Goal: Information Seeking & Learning: Compare options

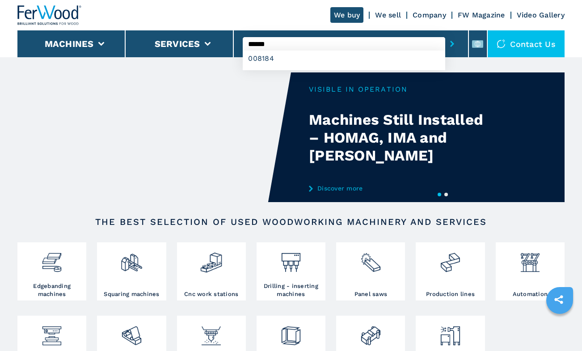
type input "******"
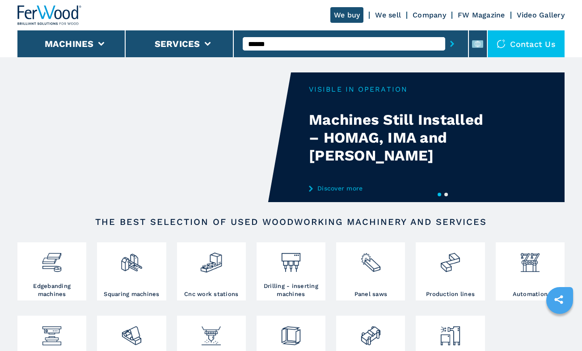
click at [457, 40] on button "submit-button" at bounding box center [452, 44] width 14 height 21
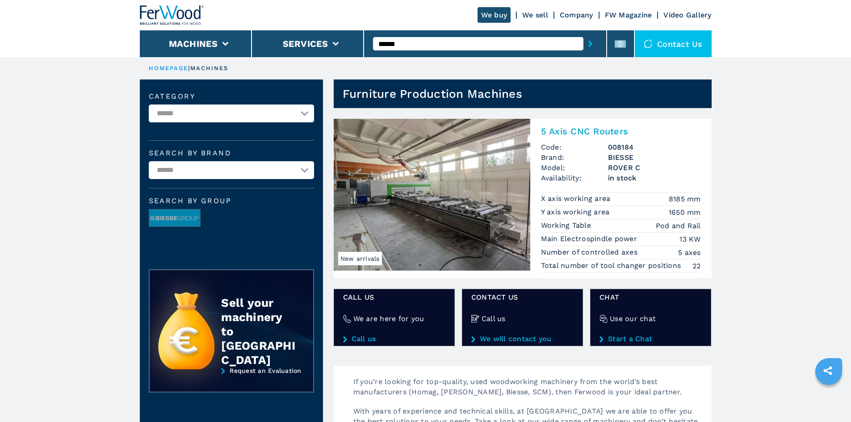
click at [581, 133] on h2 "5 Axis CNC Routers" at bounding box center [621, 131] width 160 height 11
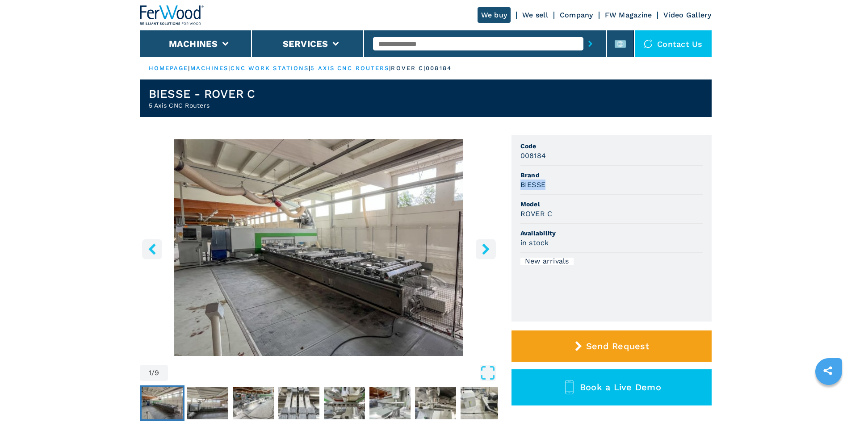
drag, startPoint x: 520, startPoint y: 185, endPoint x: 547, endPoint y: 183, distance: 27.3
click at [547, 183] on div "BIESSE" at bounding box center [612, 185] width 182 height 10
copy h3 "BIESSE"
drag, startPoint x: 554, startPoint y: 216, endPoint x: 514, endPoint y: 218, distance: 40.2
click at [509, 219] on div "1 / 9 Unit Measure ****** ******** Code 008184 Brand BIESSE Model ROVER C Avail…" at bounding box center [426, 291] width 572 height 313
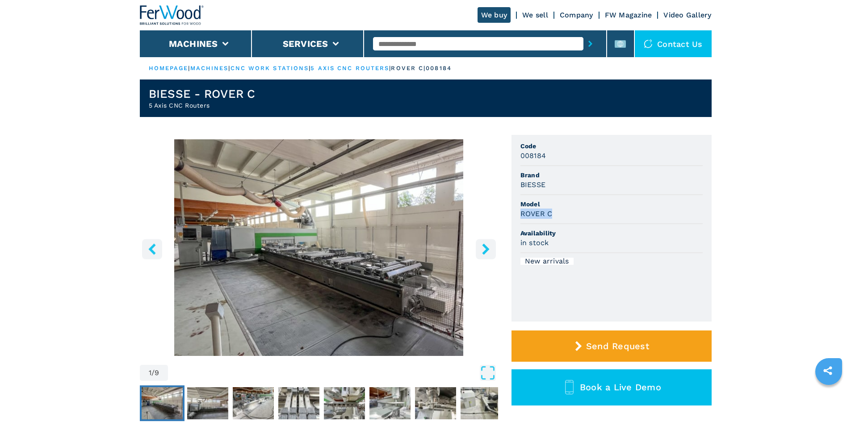
copy h3 "ROVER C"
click at [581, 212] on div "ROVER C" at bounding box center [612, 214] width 182 height 10
drag, startPoint x: 518, startPoint y: 157, endPoint x: 508, endPoint y: 159, distance: 9.6
click at [508, 159] on div "1 / 9 Unit Measure ****** ******** Code 008184 Brand BIESSE Model ROVER C Avail…" at bounding box center [426, 291] width 572 height 313
click at [581, 174] on span "Brand" at bounding box center [612, 175] width 182 height 9
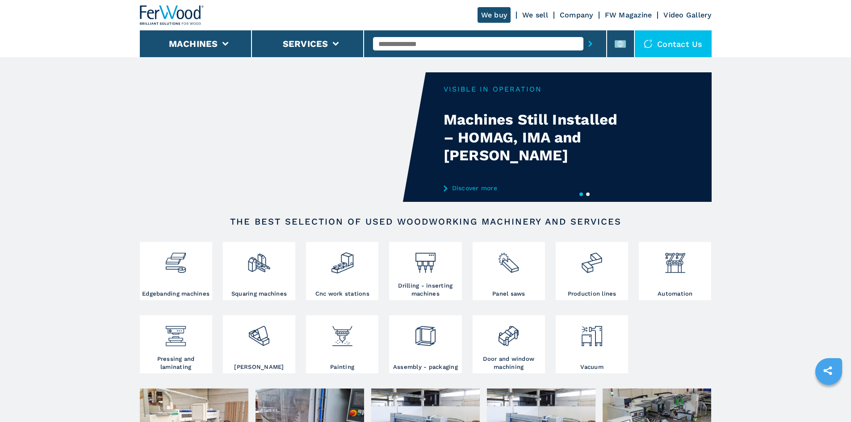
click at [450, 48] on input "text" at bounding box center [478, 43] width 210 height 13
paste input "******"
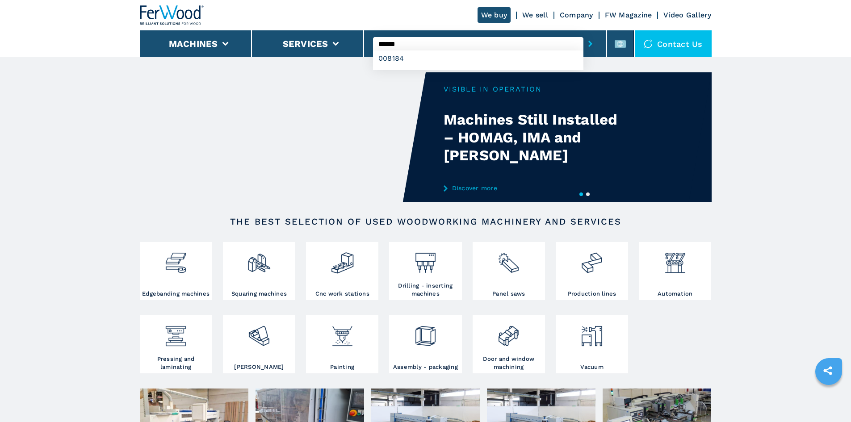
type input "******"
click at [581, 40] on button "submit-button" at bounding box center [591, 44] width 14 height 21
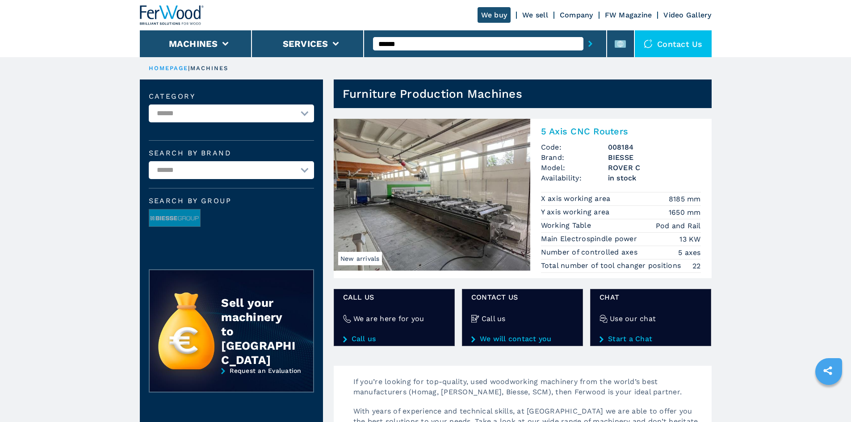
click at [579, 127] on h2 "5 Axis CNC Routers" at bounding box center [621, 131] width 160 height 11
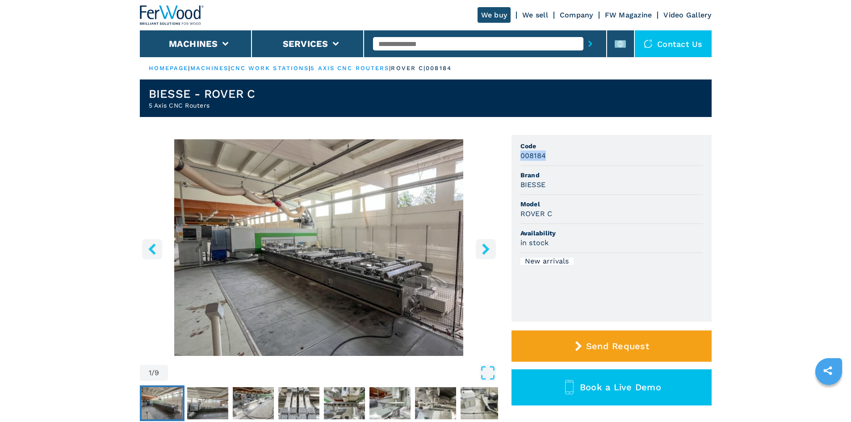
drag, startPoint x: 521, startPoint y: 159, endPoint x: 547, endPoint y: 154, distance: 26.4
click at [547, 154] on div "008184" at bounding box center [612, 156] width 182 height 10
copy h3 "008184"
click at [551, 182] on div "BIESSE" at bounding box center [612, 185] width 182 height 10
drag, startPoint x: 548, startPoint y: 184, endPoint x: 521, endPoint y: 186, distance: 27.4
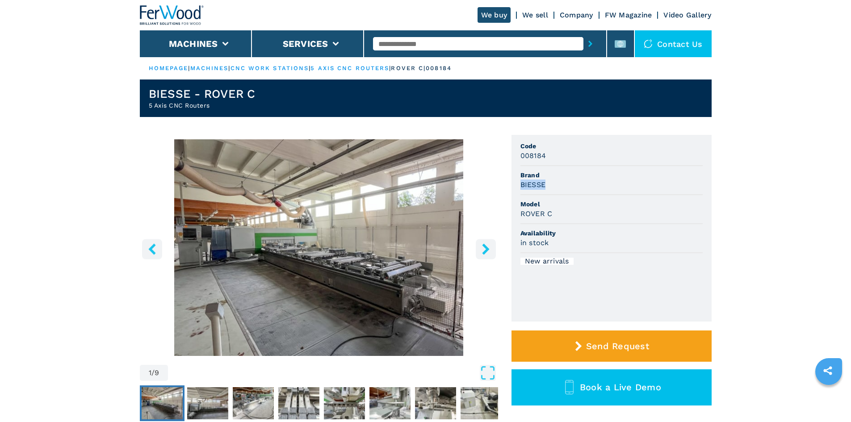
click at [521, 186] on div "BIESSE" at bounding box center [612, 185] width 182 height 10
copy h3 "BIESSE"
click at [581, 190] on li "Brand BIESSE" at bounding box center [612, 180] width 182 height 29
drag, startPoint x: 556, startPoint y: 215, endPoint x: 501, endPoint y: 220, distance: 54.7
click at [501, 220] on div "1 / 9 Unit Measure ****** ******** Code 008184 Brand BIESSE Model ROVER C Avail…" at bounding box center [426, 291] width 572 height 313
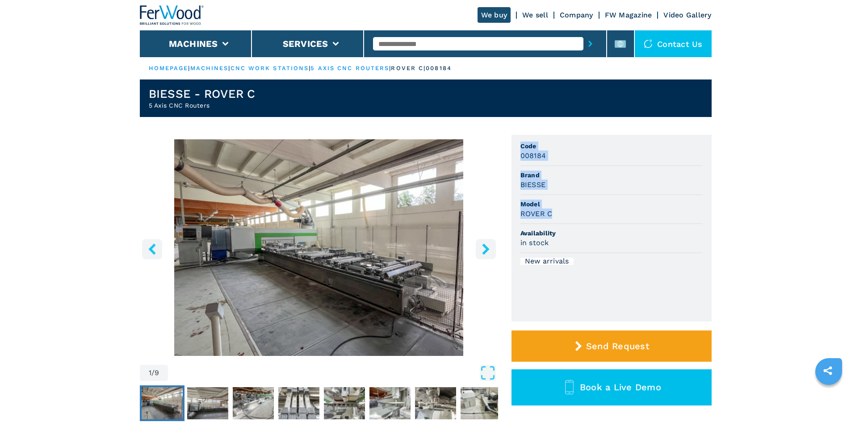
click at [562, 214] on div "ROVER C" at bounding box center [612, 214] width 182 height 10
drag, startPoint x: 554, startPoint y: 215, endPoint x: 519, endPoint y: 221, distance: 35.7
click at [519, 221] on ul "Code 008184 Brand BIESSE Model ROVER C Availability in stock New arrivals" at bounding box center [612, 228] width 200 height 187
copy h3 "ROVER C"
click at [581, 189] on ul "Code 008184 Brand BIESSE Model ROVER C Availability in stock New arrivals" at bounding box center [612, 228] width 200 height 187
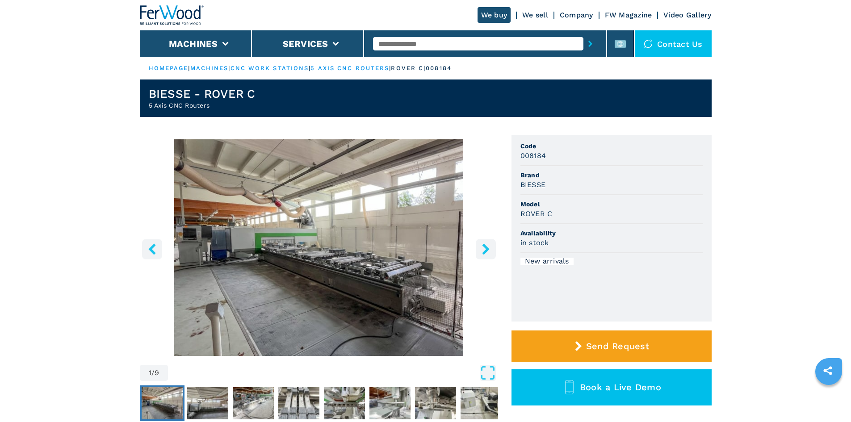
click at [581, 210] on div "ROVER C" at bounding box center [612, 214] width 182 height 10
click at [415, 46] on input "text" at bounding box center [478, 43] width 210 height 13
paste input "******"
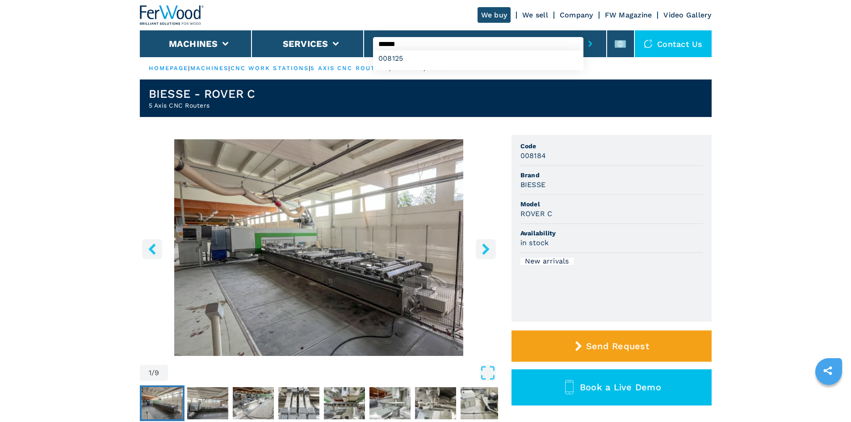
type input "******"
click at [581, 42] on icon "submit-button" at bounding box center [590, 44] width 4 height 6
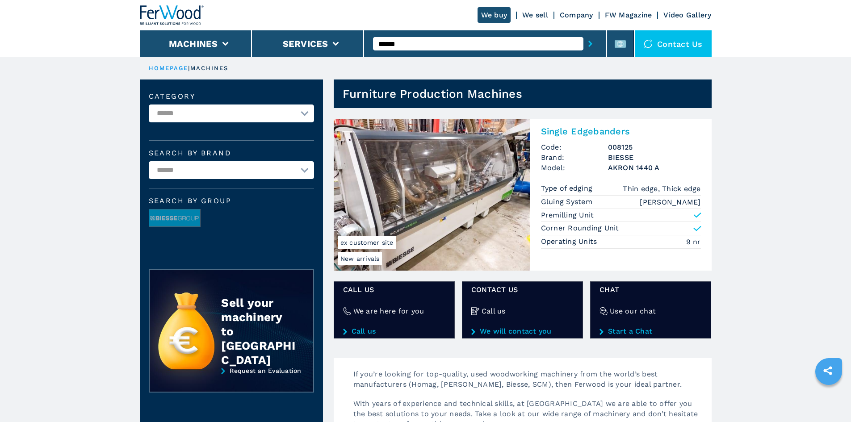
click at [563, 134] on h2 "Single Edgebanders" at bounding box center [621, 131] width 160 height 11
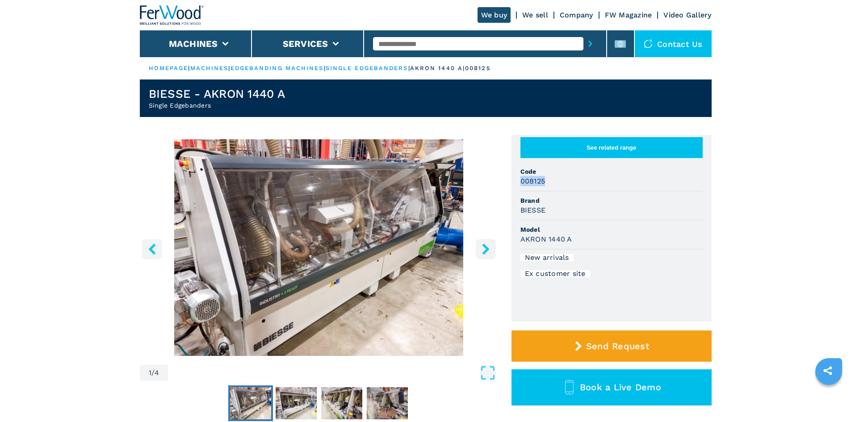
drag, startPoint x: 521, startPoint y: 191, endPoint x: 557, endPoint y: 187, distance: 35.9
click at [557, 186] on div "008125" at bounding box center [612, 181] width 182 height 10
copy h3 "008125"
click at [557, 186] on div "008125" at bounding box center [612, 181] width 182 height 10
drag, startPoint x: 547, startPoint y: 216, endPoint x: 514, endPoint y: 219, distance: 32.8
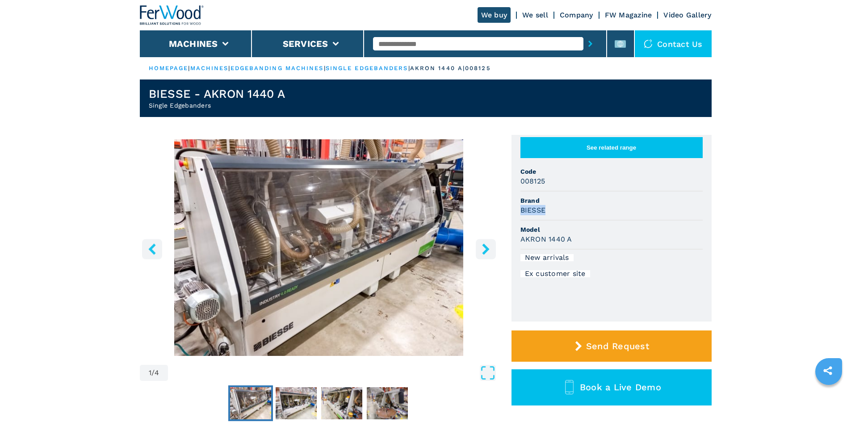
click at [514, 219] on ul "See related range Code 008125 Brand BIESSE Model AKRON 1440 A New arrivals Ex c…" at bounding box center [612, 228] width 200 height 187
copy h3 "BIESSE"
click at [581, 215] on div "BIESSE" at bounding box center [612, 210] width 182 height 10
drag, startPoint x: 570, startPoint y: 247, endPoint x: 517, endPoint y: 244, distance: 52.8
click at [517, 244] on ul "See related range Code 008125 Brand BIESSE Model AKRON 1440 A New arrivals Ex c…" at bounding box center [612, 228] width 200 height 187
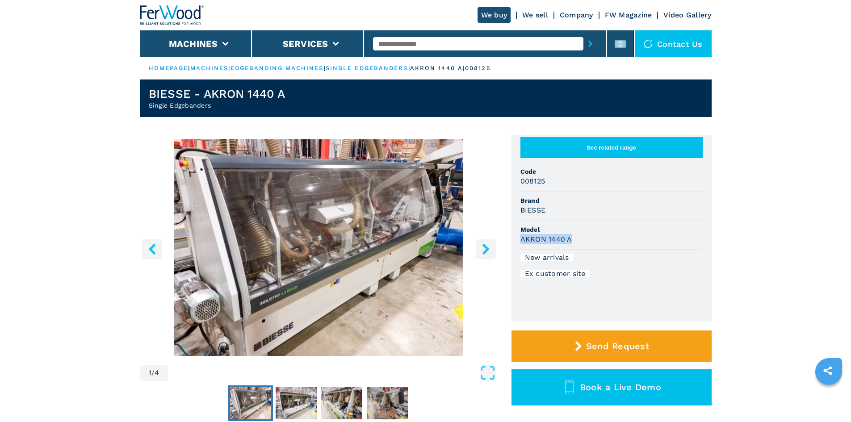
copy h3 "AKRON 1440 A"
click at [581, 234] on span "Model" at bounding box center [612, 229] width 182 height 9
click at [443, 42] on input "text" at bounding box center [478, 43] width 210 height 13
paste input "******"
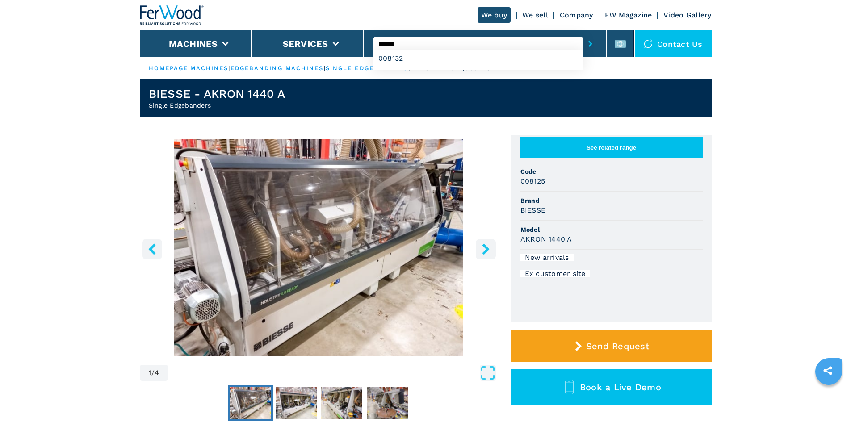
type input "******"
click at [581, 45] on icon "submit-button" at bounding box center [590, 44] width 4 height 6
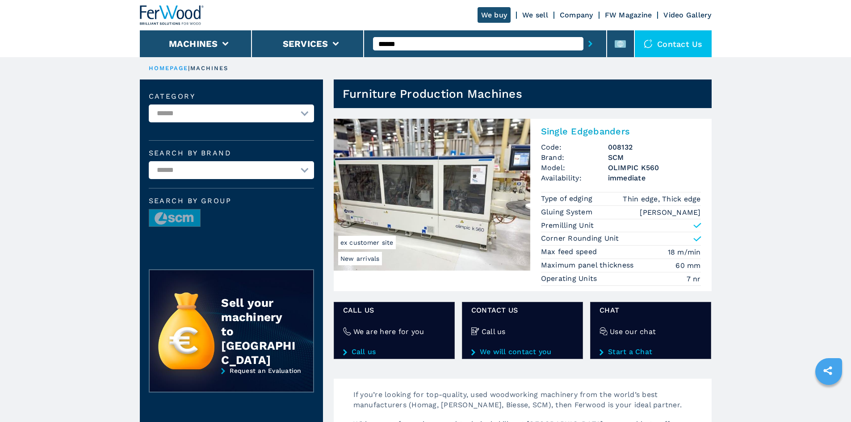
click at [581, 132] on h2 "Single Edgebanders" at bounding box center [621, 131] width 160 height 11
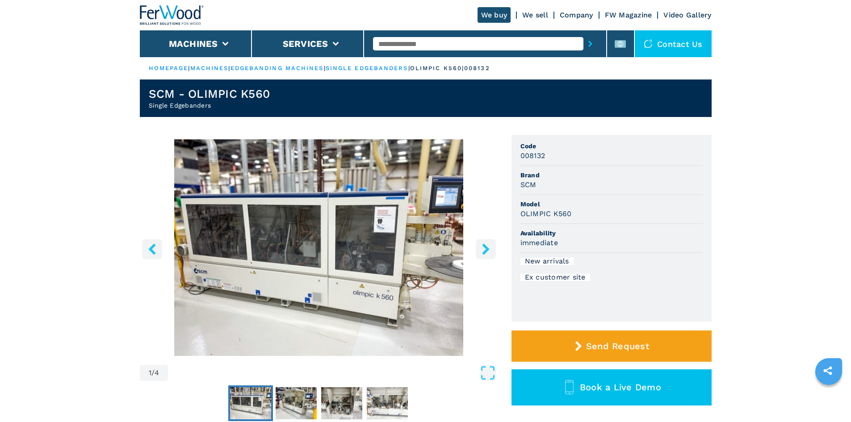
click at [527, 157] on h3 "008132" at bounding box center [533, 156] width 25 height 10
copy h3 "008132"
drag, startPoint x: 583, startPoint y: 169, endPoint x: 573, endPoint y: 169, distance: 9.8
click at [581, 169] on li "Brand SCM" at bounding box center [612, 180] width 182 height 29
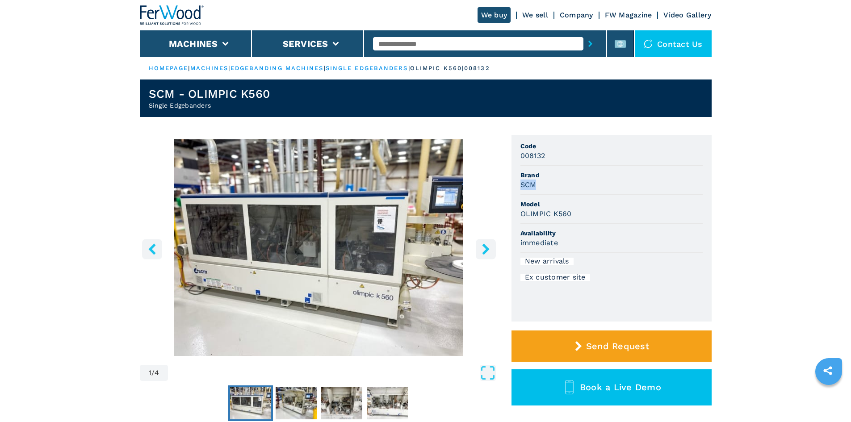
drag, startPoint x: 537, startPoint y: 184, endPoint x: 516, endPoint y: 185, distance: 20.1
click at [516, 185] on ul "Code 008132 Brand SCM Model OLIMPIC K560 Availability immediate New arrivals Ex…" at bounding box center [612, 228] width 200 height 187
copy h3 "SCM"
click at [581, 190] on li "Brand SCM" at bounding box center [612, 180] width 182 height 29
drag, startPoint x: 571, startPoint y: 216, endPoint x: 522, endPoint y: 222, distance: 49.5
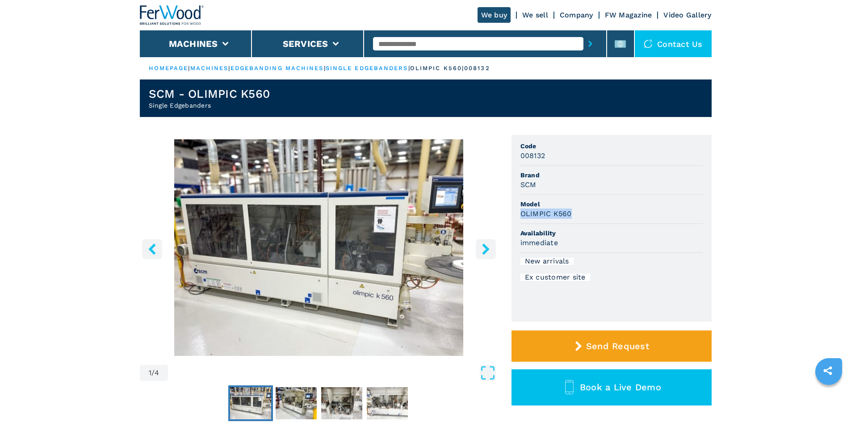
click at [522, 222] on li "Model OLIMPIC K560" at bounding box center [612, 209] width 182 height 29
copy h3 "OLIMPIC K560"
click at [581, 177] on span "Brand" at bounding box center [612, 175] width 182 height 9
click at [437, 43] on input "text" at bounding box center [478, 43] width 210 height 13
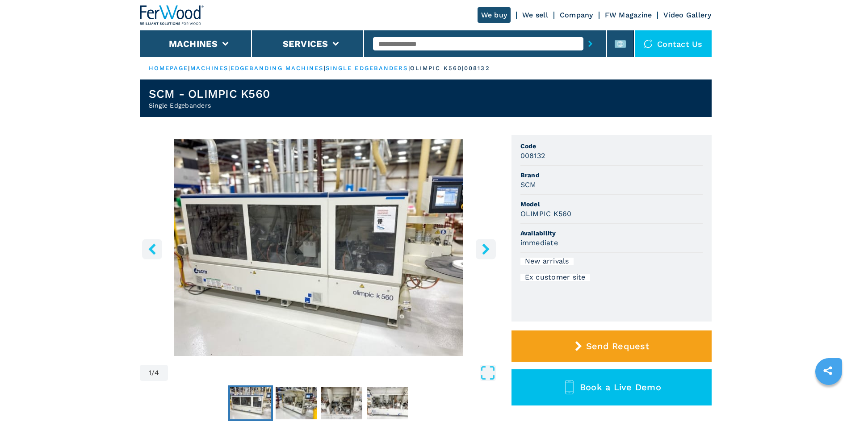
paste input "******"
type input "******"
click at [581, 44] on button "submit-button" at bounding box center [591, 44] width 14 height 21
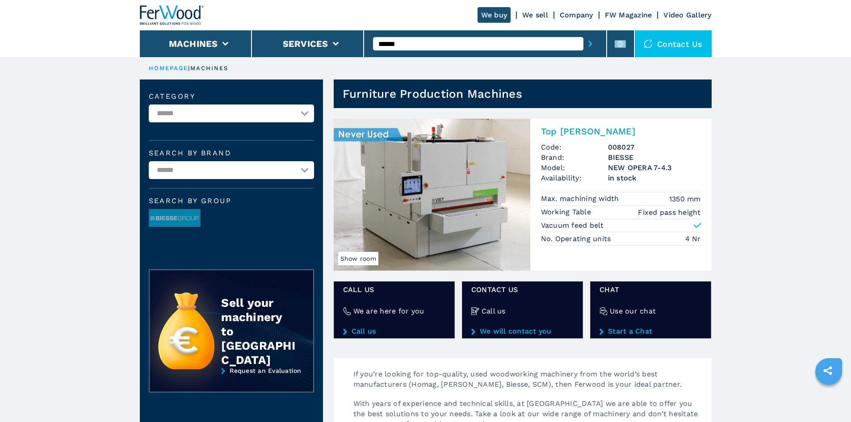
click at [575, 129] on h2 "Top [PERSON_NAME]" at bounding box center [621, 131] width 160 height 11
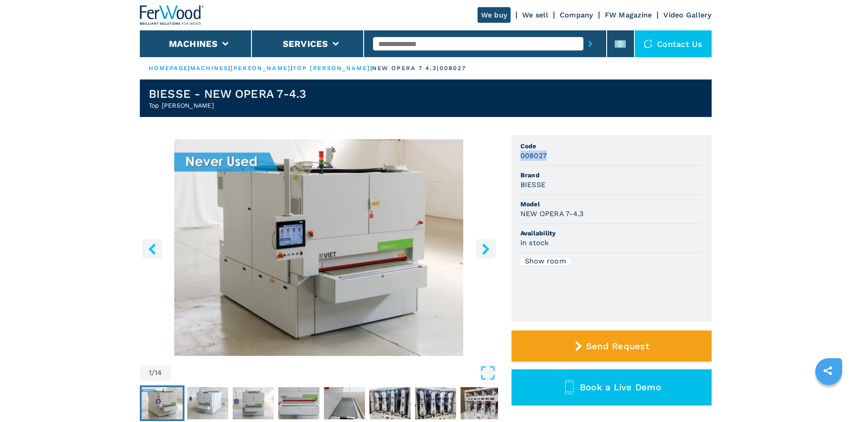
drag, startPoint x: 526, startPoint y: 155, endPoint x: 562, endPoint y: 156, distance: 36.2
click at [562, 156] on ul "Code 008027 Brand BIESSE Model NEW OPERA 7-4.3 Availability in stock Show room" at bounding box center [612, 228] width 200 height 187
click at [577, 173] on span "Brand" at bounding box center [612, 175] width 182 height 9
drag, startPoint x: 547, startPoint y: 184, endPoint x: 516, endPoint y: 188, distance: 30.7
click at [516, 188] on ul "Code 008027 Brand BIESSE Model NEW OPERA 7-4.3 Availability in stock Show room" at bounding box center [612, 228] width 200 height 187
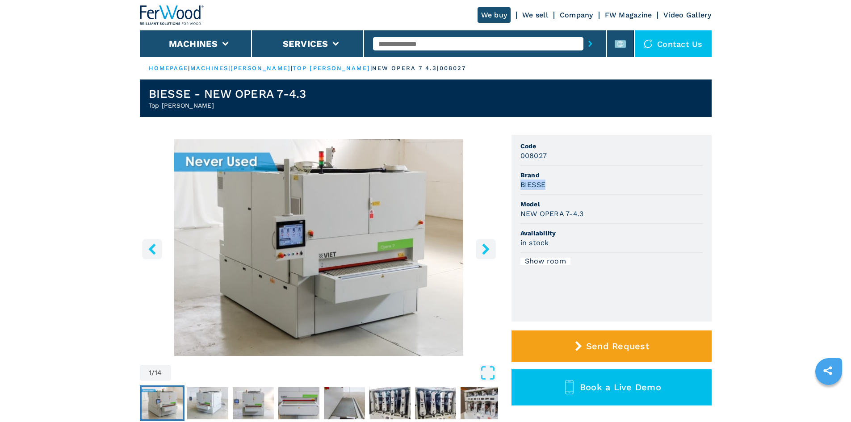
copy h3 "BIESSE"
click at [570, 171] on span "Brand" at bounding box center [612, 175] width 182 height 9
drag, startPoint x: 604, startPoint y: 178, endPoint x: 594, endPoint y: 179, distance: 9.9
click at [581, 179] on span "Brand" at bounding box center [612, 175] width 182 height 9
drag, startPoint x: 584, startPoint y: 214, endPoint x: 519, endPoint y: 221, distance: 65.6
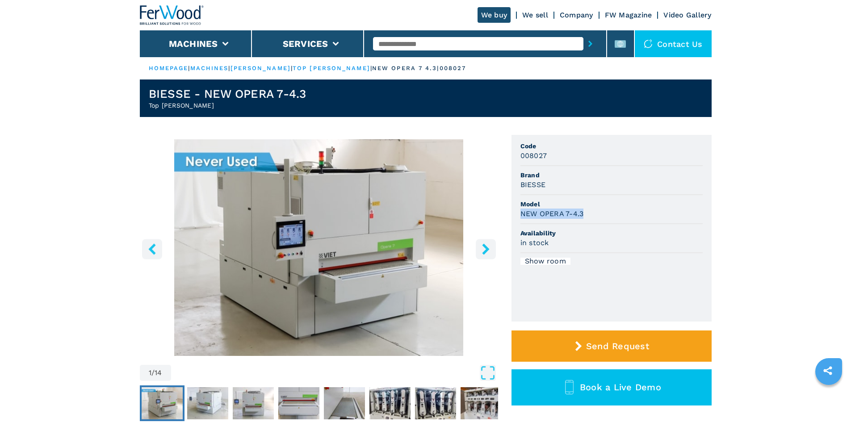
click at [519, 221] on ul "Code 008027 Brand BIESSE Model NEW OPERA 7-4.3 Availability in stock Show room" at bounding box center [612, 228] width 200 height 187
click at [581, 231] on span "Availability" at bounding box center [612, 233] width 182 height 9
click at [426, 41] on input "text" at bounding box center [478, 43] width 210 height 13
paste input "******"
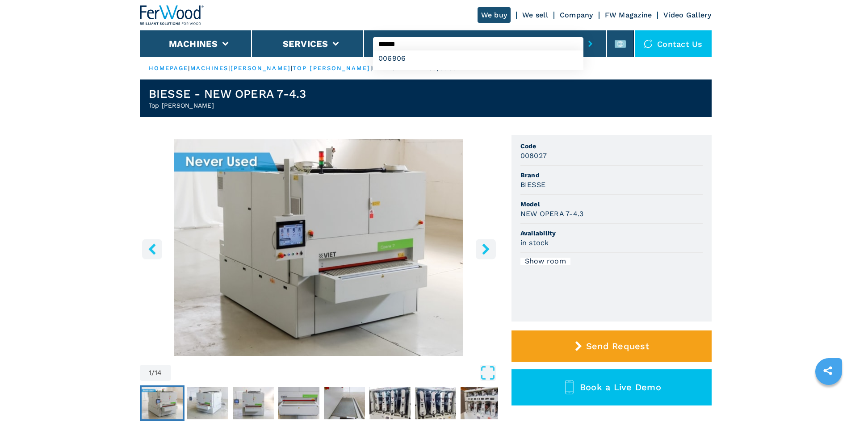
type input "******"
click at [581, 46] on button "submit-button" at bounding box center [591, 44] width 14 height 21
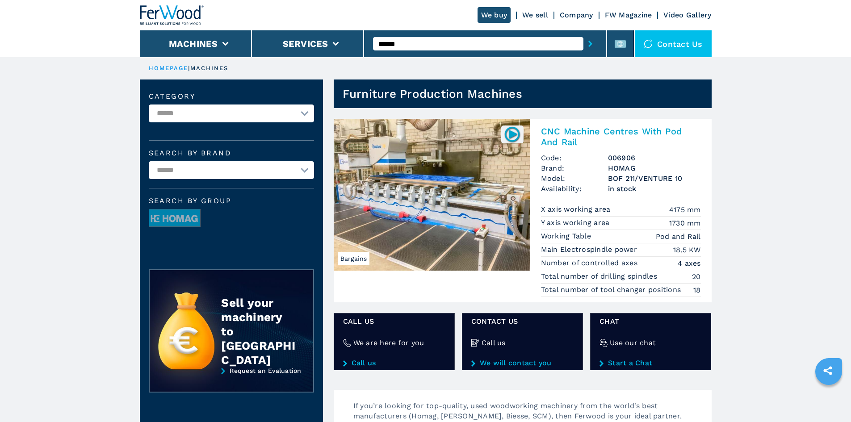
click at [581, 126] on h2 "CNC Machine Centres With Pod And Rail" at bounding box center [621, 136] width 160 height 21
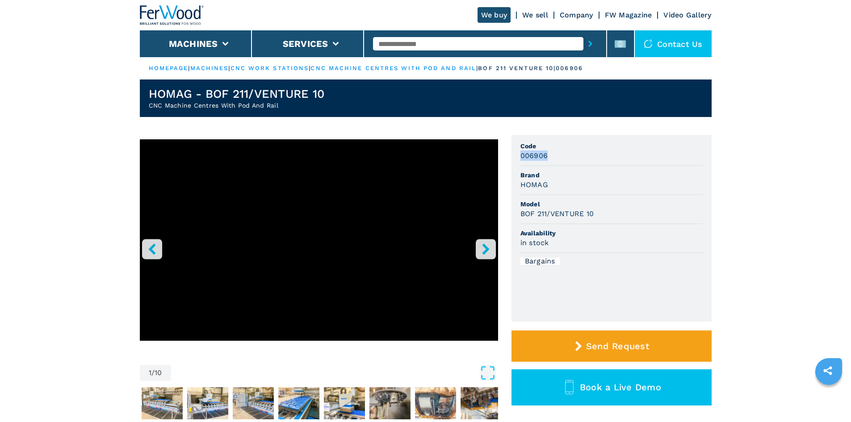
drag, startPoint x: 548, startPoint y: 156, endPoint x: 511, endPoint y: 159, distance: 37.2
click at [511, 159] on div "1 / 10 Unit Measure ****** ******** Code 006906 Brand HOMAG Model BOF 211/VENTU…" at bounding box center [426, 291] width 572 height 313
click at [557, 152] on div "006906" at bounding box center [612, 156] width 182 height 10
drag, startPoint x: 546, startPoint y: 185, endPoint x: 539, endPoint y: 186, distance: 6.3
click at [515, 183] on ul "Code 006906 Brand HOMAG Model BOF 211/VENTURE 10 Availability in stock Bargains" at bounding box center [612, 228] width 200 height 187
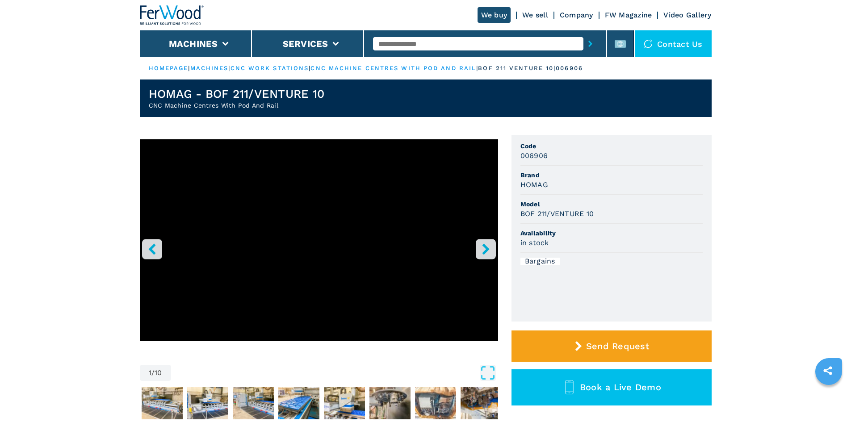
click at [581, 205] on span "Model" at bounding box center [612, 204] width 182 height 9
drag, startPoint x: 591, startPoint y: 213, endPoint x: 606, endPoint y: 218, distance: 16.1
click at [518, 211] on ul "Code 006906 Brand HOMAG Model BOF 211/VENTURE 10 Availability in stock Bargains" at bounding box center [612, 228] width 200 height 187
click at [581, 223] on li "Model BOF 211/VENTURE 10" at bounding box center [612, 209] width 182 height 29
click at [578, 226] on li "Availability in stock" at bounding box center [612, 238] width 182 height 29
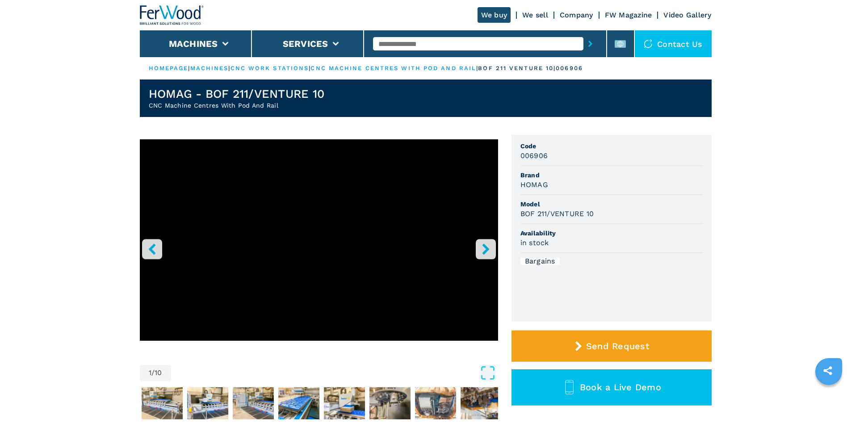
click at [484, 247] on icon "right-button" at bounding box center [485, 249] width 7 height 11
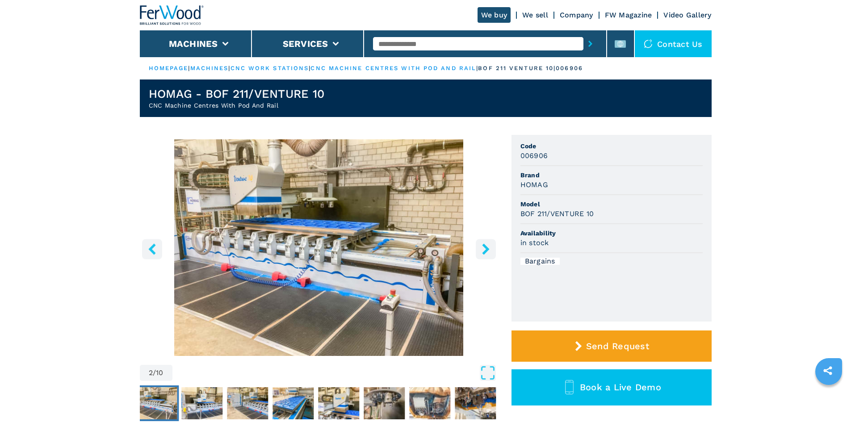
drag, startPoint x: 297, startPoint y: 257, endPoint x: 298, endPoint y: 245, distance: 11.6
click at [298, 245] on img "Go to Slide 2" at bounding box center [319, 247] width 358 height 217
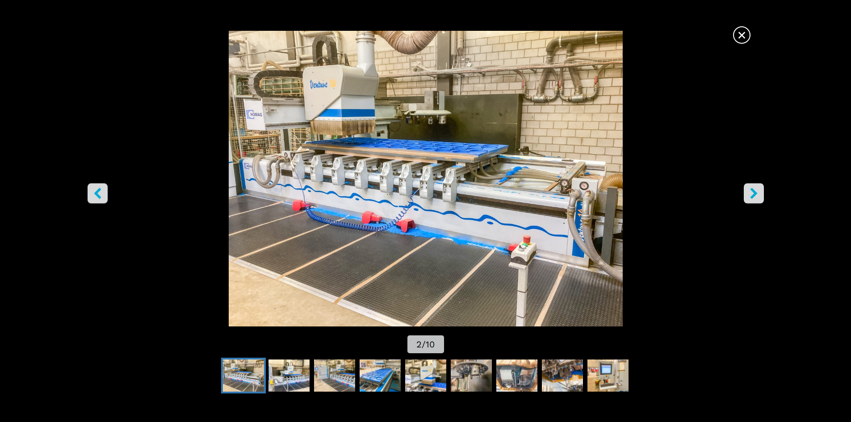
click at [98, 196] on icon "left-button" at bounding box center [97, 193] width 7 height 11
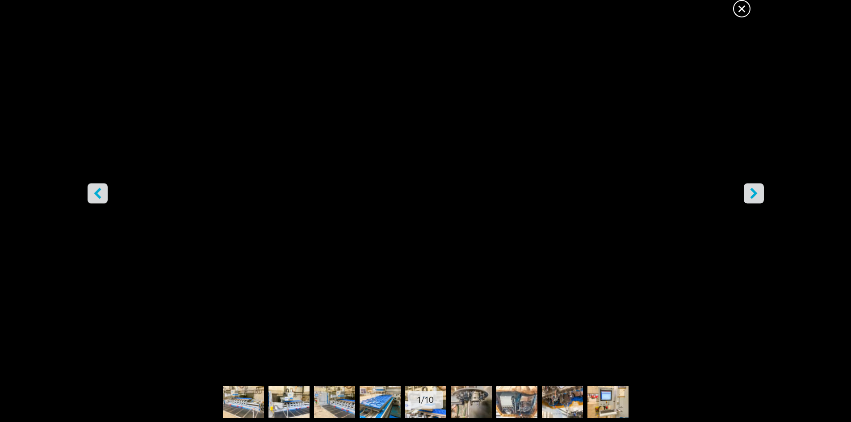
click at [581, 196] on icon "right-button" at bounding box center [753, 193] width 11 height 11
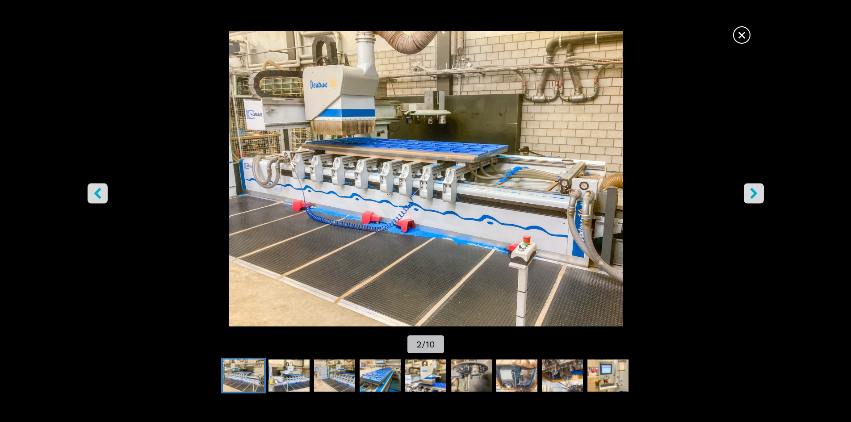
click at [581, 35] on span "×" at bounding box center [742, 33] width 16 height 16
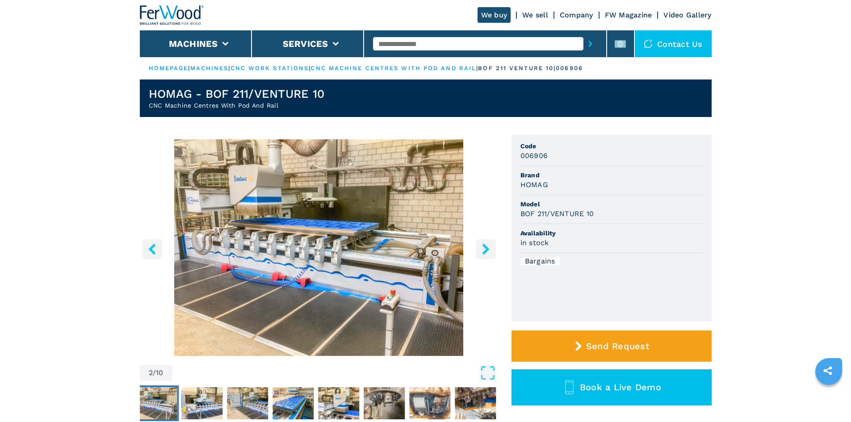
click at [397, 41] on input "text" at bounding box center [478, 43] width 210 height 13
paste input "******"
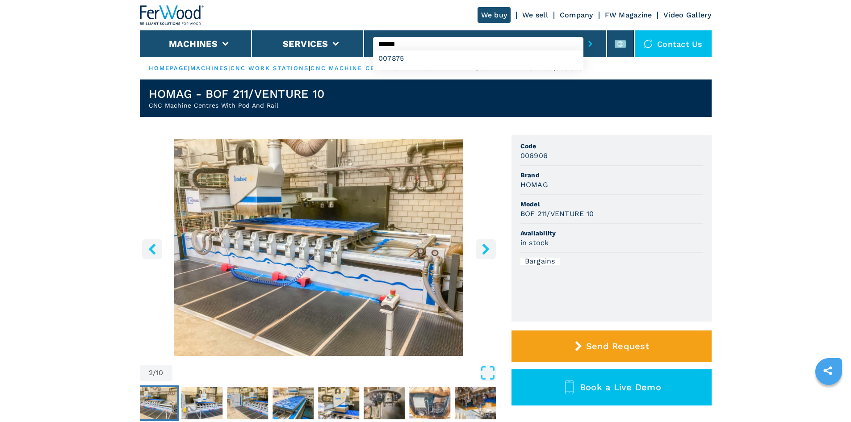
type input "******"
click at [581, 45] on icon "submit-button" at bounding box center [590, 44] width 4 height 6
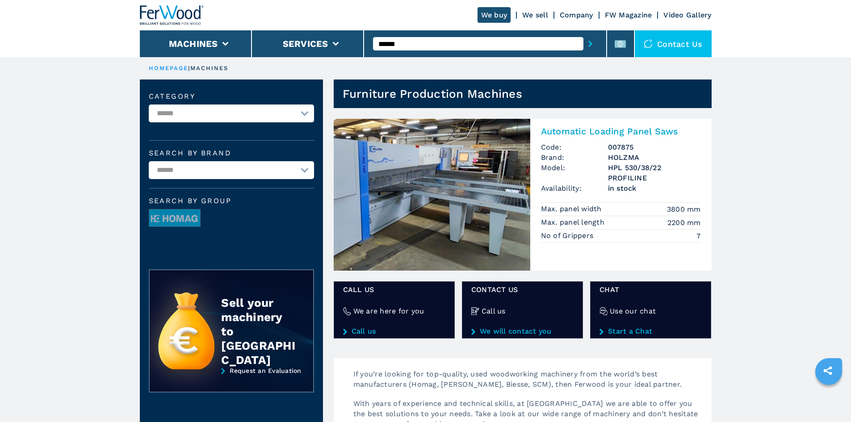
click at [572, 134] on h2 "Automatic Loading Panel Saws" at bounding box center [621, 131] width 160 height 11
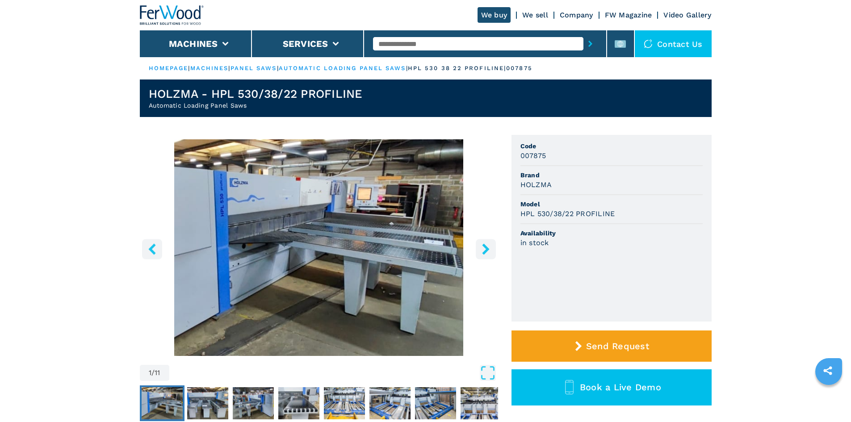
click at [530, 156] on h3 "007875" at bounding box center [534, 156] width 26 height 10
click at [581, 185] on div "HOLZMA" at bounding box center [612, 185] width 182 height 10
drag, startPoint x: 550, startPoint y: 185, endPoint x: 491, endPoint y: 184, distance: 59.9
click at [491, 184] on div "1 / 11 Unit Measure ****** ******** Code 007875 Brand HOLZMA Model HPL 530/38/2…" at bounding box center [426, 291] width 572 height 313
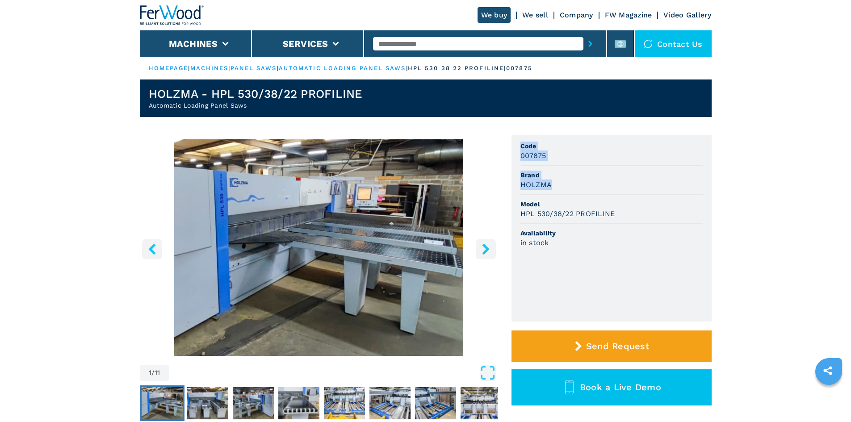
click at [568, 176] on span "Brand" at bounding box center [612, 175] width 182 height 9
click at [567, 170] on li "Brand HOLZMA" at bounding box center [612, 180] width 182 height 29
drag, startPoint x: 551, startPoint y: 183, endPoint x: 519, endPoint y: 187, distance: 32.4
click at [519, 187] on ul "Code 007875 Brand HOLZMA Model HPL 530/38/22 PROFILINE Availability in stock" at bounding box center [612, 228] width 200 height 187
click at [581, 193] on li "Brand HOLZMA" at bounding box center [612, 180] width 182 height 29
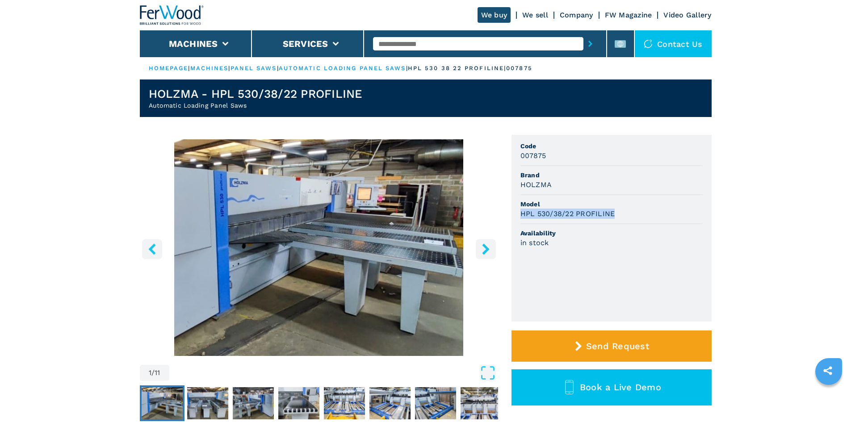
drag, startPoint x: 613, startPoint y: 211, endPoint x: 521, endPoint y: 212, distance: 92.5
click at [521, 212] on h3 "HPL 530/38/22 PROFILINE" at bounding box center [568, 214] width 95 height 10
click at [581, 212] on div "HPL 530/38/22 PROFILINE" at bounding box center [612, 214] width 182 height 10
click at [415, 43] on input "text" at bounding box center [478, 43] width 210 height 13
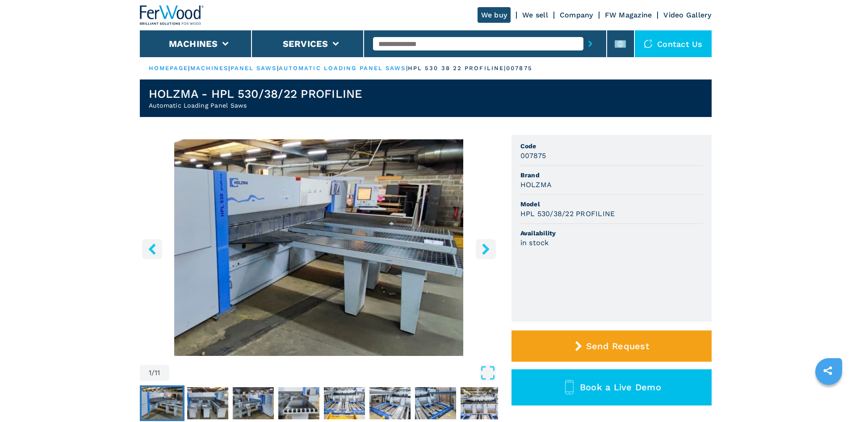
paste input "******"
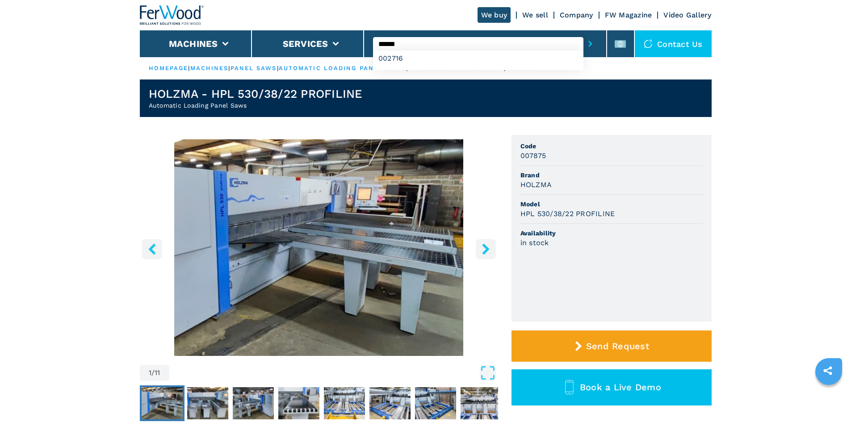
type input "******"
click at [581, 46] on icon "submit-button" at bounding box center [590, 44] width 4 height 6
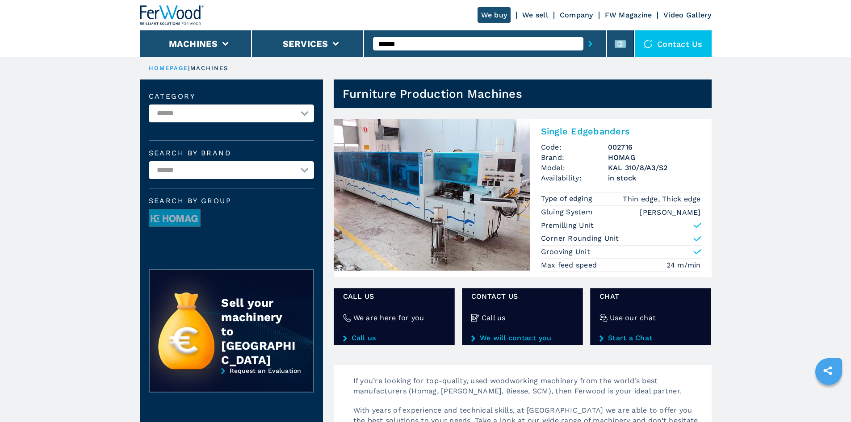
click at [581, 129] on h2 "Single Edgebanders" at bounding box center [621, 131] width 160 height 11
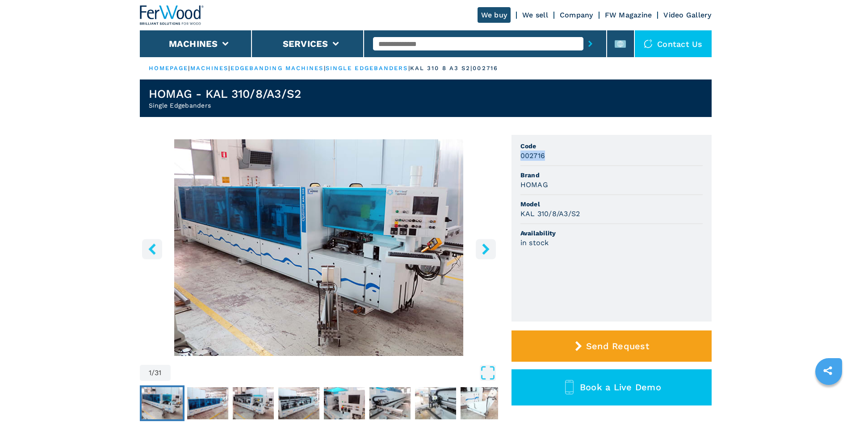
drag, startPoint x: 521, startPoint y: 153, endPoint x: 549, endPoint y: 157, distance: 27.9
click at [549, 155] on div "002716" at bounding box center [612, 156] width 182 height 10
click at [556, 181] on div "HOMAG" at bounding box center [612, 185] width 182 height 10
drag, startPoint x: 546, startPoint y: 184, endPoint x: 505, endPoint y: 187, distance: 41.3
click at [505, 187] on div "1 / 31 Unit Measure ****** ******** Code 002716 Brand HOMAG Model KAL 310/8/A3/…" at bounding box center [426, 291] width 572 height 313
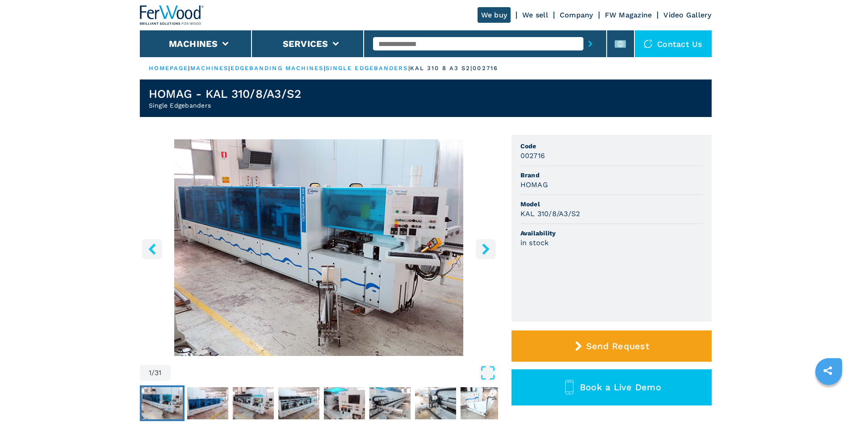
click at [555, 209] on h3 "KAL 310/8/A3/S2" at bounding box center [551, 214] width 60 height 10
drag, startPoint x: 580, startPoint y: 210, endPoint x: 515, endPoint y: 213, distance: 65.3
click at [515, 213] on ul "Code 002716 Brand HOMAG Model KAL 310/8/A3/S2 Availability in stock" at bounding box center [612, 228] width 200 height 187
click at [581, 218] on div "KAL 310/8/A3/S2" at bounding box center [612, 214] width 182 height 10
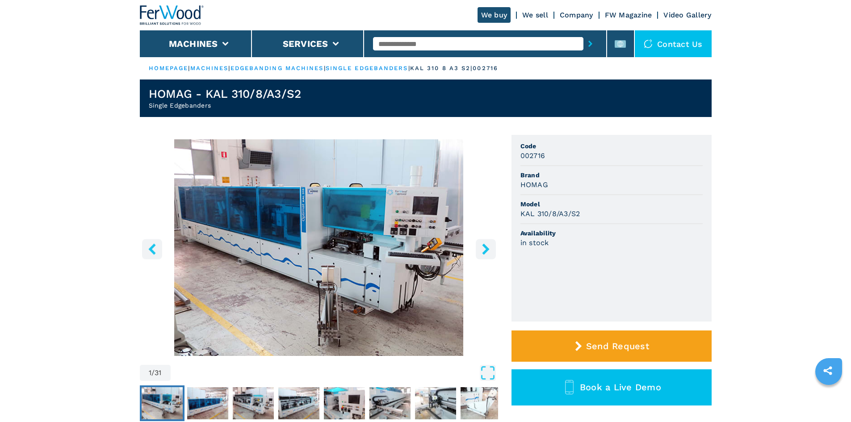
click at [406, 38] on input "text" at bounding box center [478, 43] width 210 height 13
paste input "******"
type input "******"
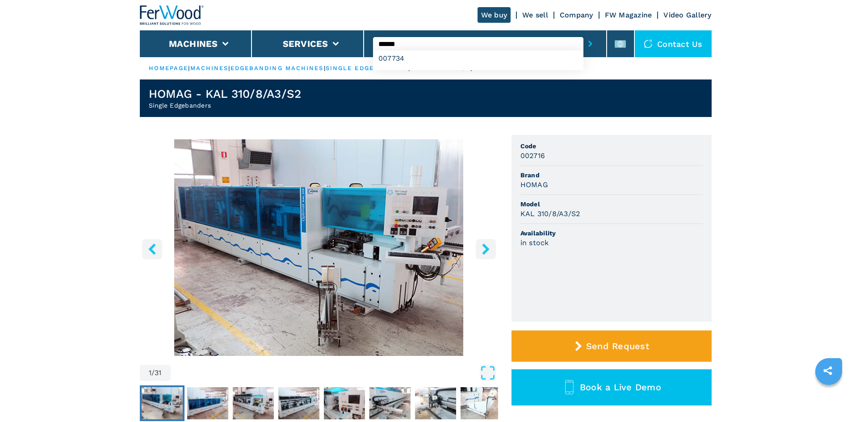
click at [581, 41] on icon "submit-button" at bounding box center [590, 44] width 4 height 6
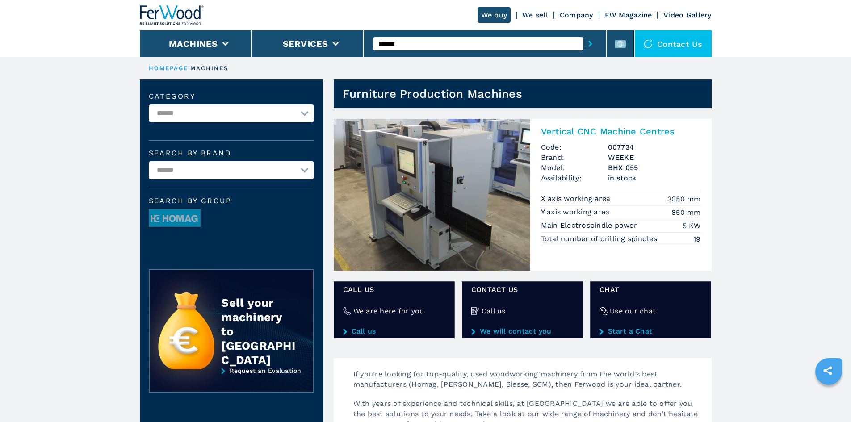
click at [581, 130] on h2 "Vertical CNC Machine Centres" at bounding box center [621, 131] width 160 height 11
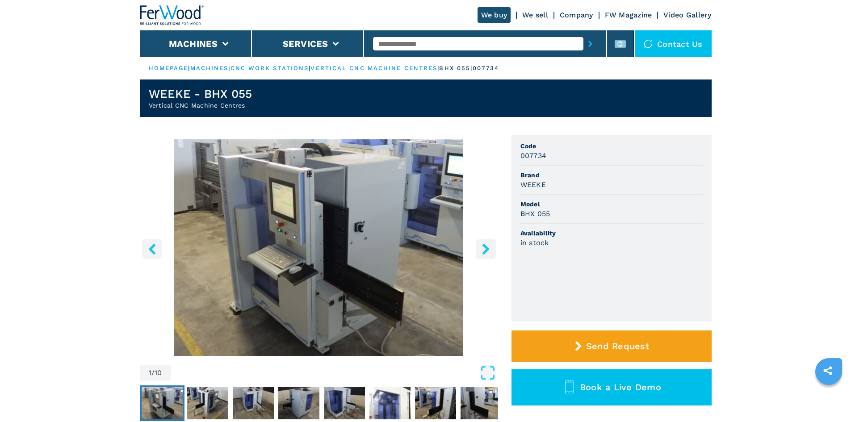
click at [532, 154] on h3 "007734" at bounding box center [534, 156] width 26 height 10
click at [574, 150] on span "Code" at bounding box center [612, 146] width 182 height 9
drag, startPoint x: 539, startPoint y: 185, endPoint x: 508, endPoint y: 182, distance: 30.9
click at [508, 182] on div "1 / 10 Unit Measure ****** ******** Code 007734 Brand WEEKE Model BHX 055 Avail…" at bounding box center [426, 291] width 572 height 313
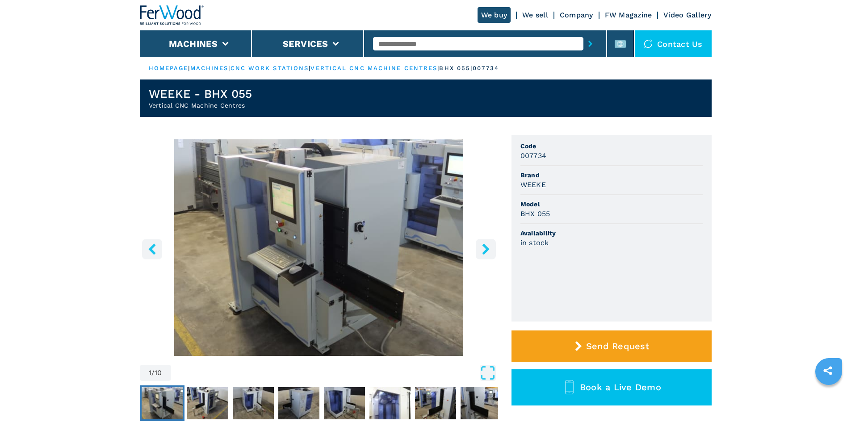
drag, startPoint x: 605, startPoint y: 172, endPoint x: 576, endPoint y: 189, distance: 33.7
click at [581, 172] on span "Brand" at bounding box center [612, 175] width 182 height 9
drag, startPoint x: 551, startPoint y: 214, endPoint x: 519, endPoint y: 214, distance: 31.7
click at [519, 214] on ul "Code 007734 Brand WEEKE Model BHX 055 Availability in stock" at bounding box center [612, 228] width 200 height 187
click at [577, 221] on li "Model BHX 055" at bounding box center [612, 209] width 182 height 29
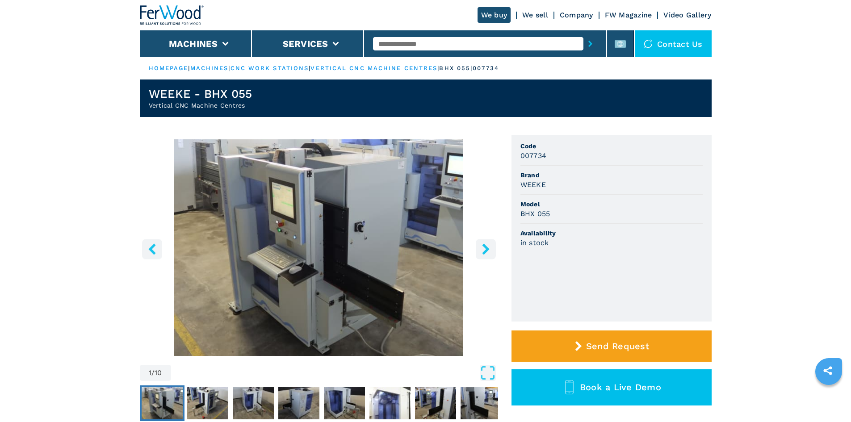
click at [581, 193] on li "Brand WEEKE" at bounding box center [612, 180] width 182 height 29
click at [385, 42] on input "text" at bounding box center [478, 43] width 210 height 13
click at [407, 41] on input "text" at bounding box center [478, 43] width 210 height 13
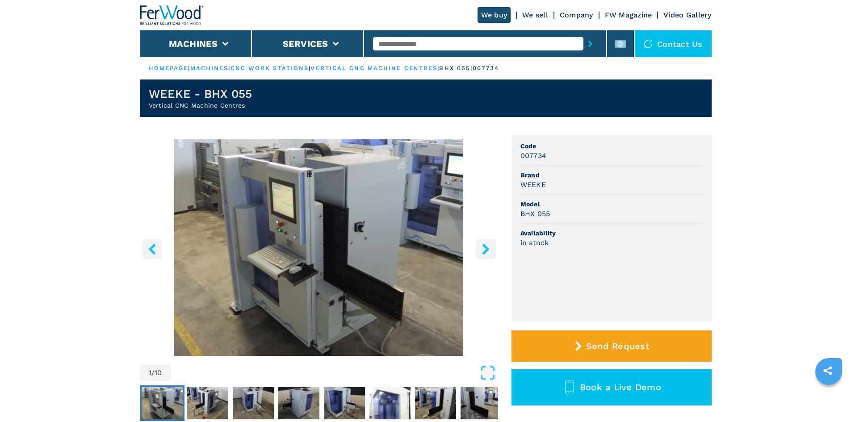
paste input "******"
type input "******"
click at [581, 41] on button "submit-button" at bounding box center [591, 44] width 14 height 21
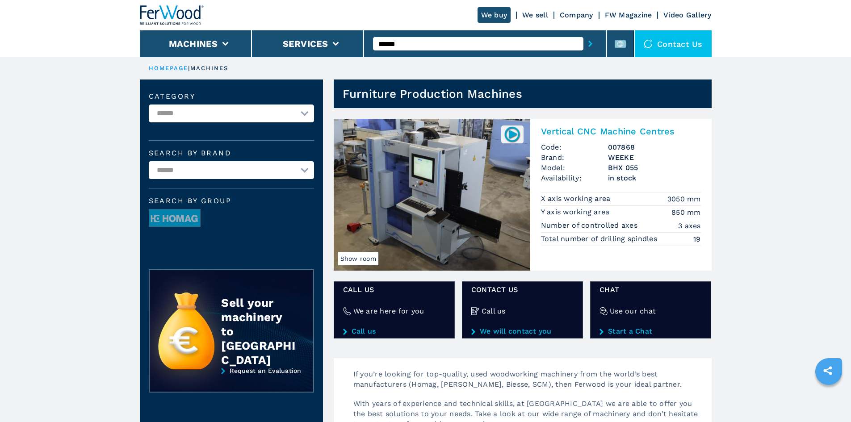
click at [557, 133] on h2 "Vertical CNC Machine Centres" at bounding box center [621, 131] width 160 height 11
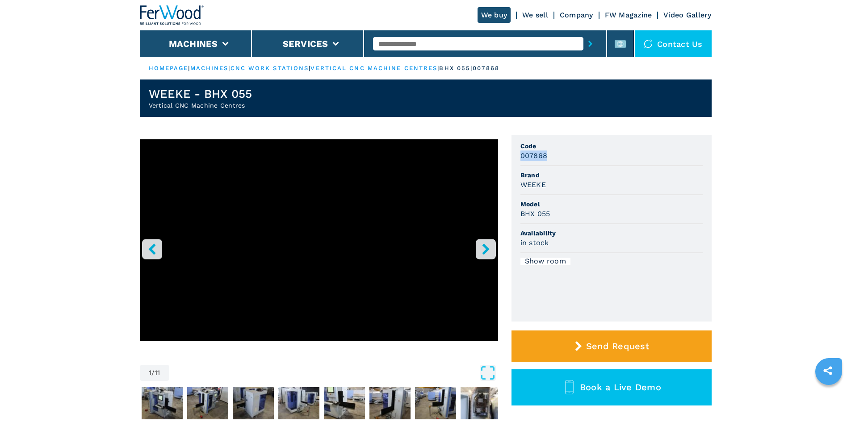
drag, startPoint x: 547, startPoint y: 156, endPoint x: 521, endPoint y: 160, distance: 26.2
click at [521, 160] on div "007868" at bounding box center [612, 156] width 182 height 10
click at [570, 159] on div "007868" at bounding box center [612, 156] width 182 height 10
click at [543, 189] on h3 "WEEKE" at bounding box center [533, 185] width 25 height 10
drag, startPoint x: 547, startPoint y: 184, endPoint x: 519, endPoint y: 189, distance: 29.1
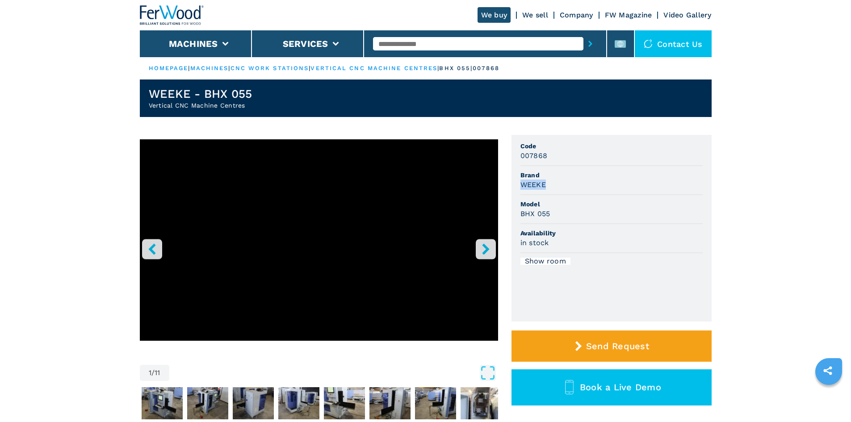
click at [519, 189] on ul "Code 007868 Brand WEEKE Model BHX 055 Availability in stock Show room" at bounding box center [612, 228] width 200 height 187
click at [575, 185] on div "WEEKE" at bounding box center [612, 185] width 182 height 10
drag, startPoint x: 550, startPoint y: 216, endPoint x: 530, endPoint y: 221, distance: 20.3
click at [521, 224] on li "Model BHX 055" at bounding box center [612, 209] width 182 height 29
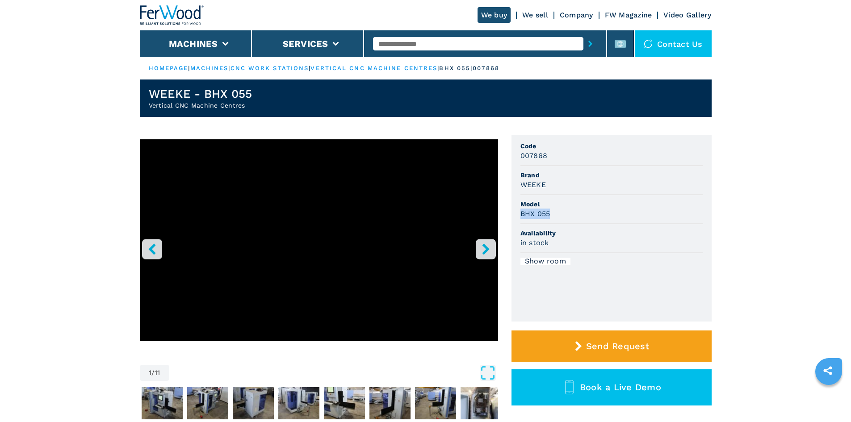
click at [581, 212] on div "BHX 055" at bounding box center [612, 214] width 182 height 10
click at [566, 212] on div "BHX 055" at bounding box center [612, 214] width 182 height 10
drag, startPoint x: 552, startPoint y: 213, endPoint x: 504, endPoint y: 220, distance: 48.7
click at [504, 220] on div "1 / 11 Unit Measure ****** ******** Code 007868 Brand WEEKE Model BHX 055 Avail…" at bounding box center [426, 291] width 572 height 313
click at [563, 214] on div "BHX 055" at bounding box center [612, 214] width 182 height 10
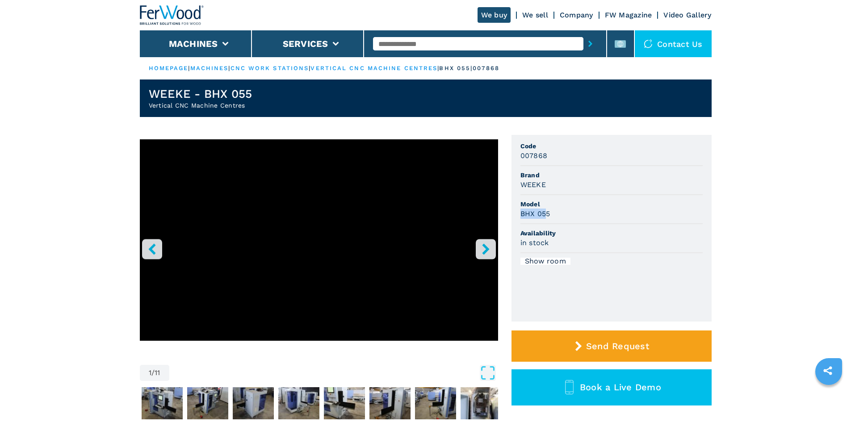
click at [521, 214] on h3 "BHX 055" at bounding box center [536, 214] width 30 height 10
drag, startPoint x: 550, startPoint y: 214, endPoint x: 519, endPoint y: 215, distance: 31.3
click at [519, 215] on ul "Code 007868 Brand WEEKE Model BHX 055 Availability in stock Show room" at bounding box center [612, 228] width 200 height 187
click at [581, 218] on div "BHX 055" at bounding box center [612, 214] width 182 height 10
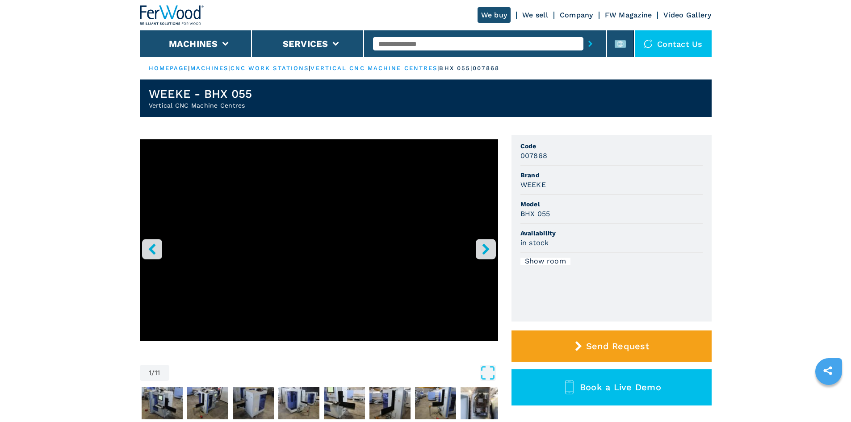
click at [494, 249] on button "right-button" at bounding box center [486, 249] width 20 height 20
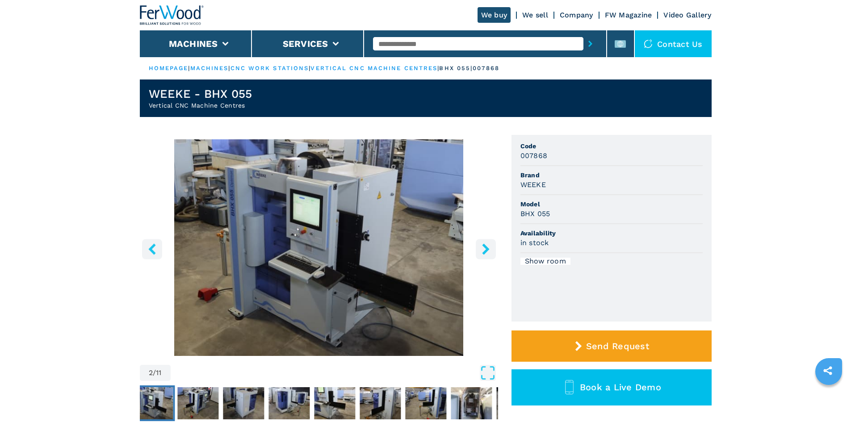
click at [345, 243] on img "Go to Slide 2" at bounding box center [319, 247] width 358 height 217
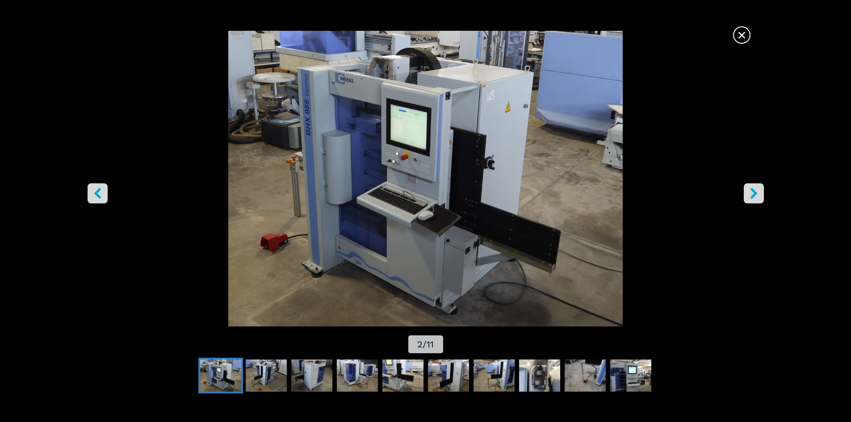
click at [101, 196] on icon "left-button" at bounding box center [97, 193] width 11 height 11
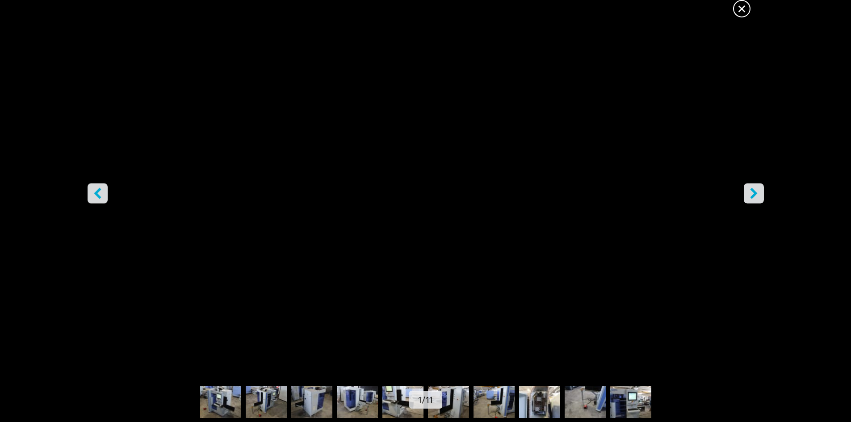
click at [581, 197] on icon "right-button" at bounding box center [753, 193] width 11 height 11
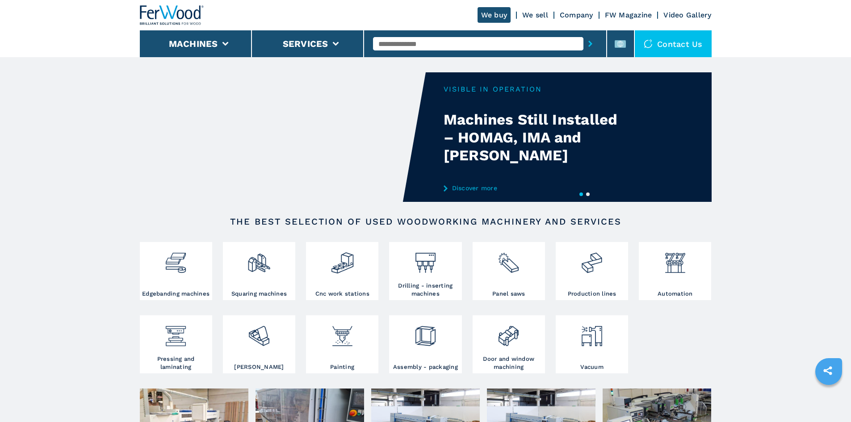
click at [421, 45] on input "text" at bounding box center [478, 43] width 210 height 13
paste input "******"
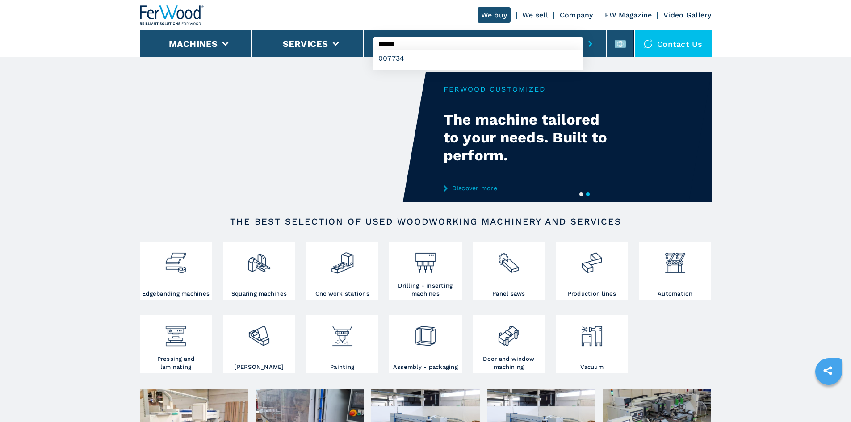
type input "******"
click at [588, 42] on icon "submit-button" at bounding box center [590, 44] width 4 height 6
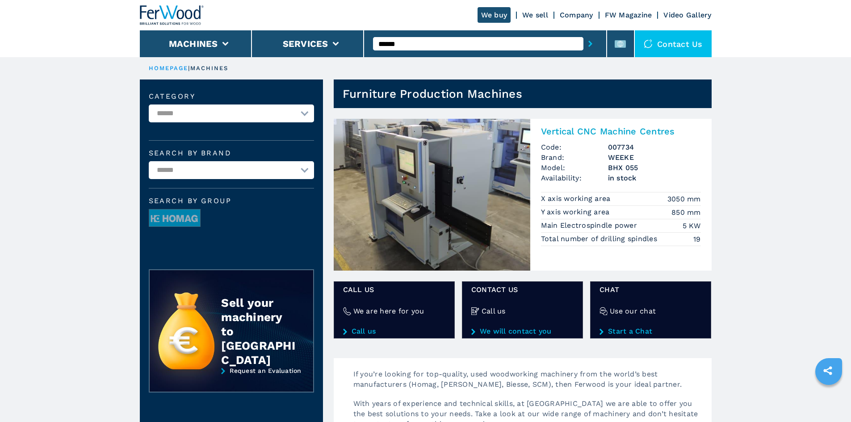
click at [600, 131] on h2 "Vertical CNC Machine Centres" at bounding box center [621, 131] width 160 height 11
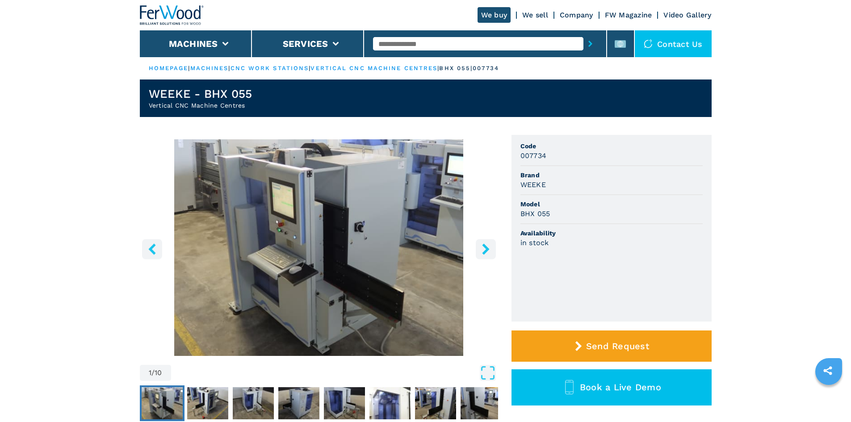
click at [360, 228] on img "Go to Slide 1" at bounding box center [319, 247] width 358 height 217
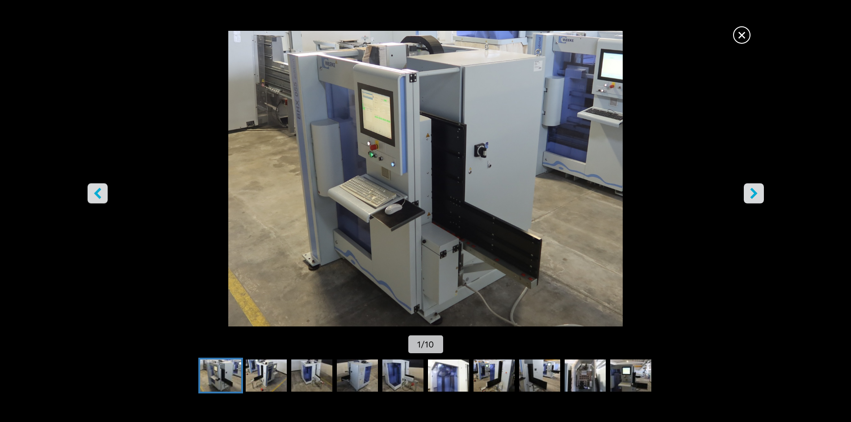
click at [743, 33] on span "×" at bounding box center [742, 33] width 16 height 16
